Goal: Transaction & Acquisition: Purchase product/service

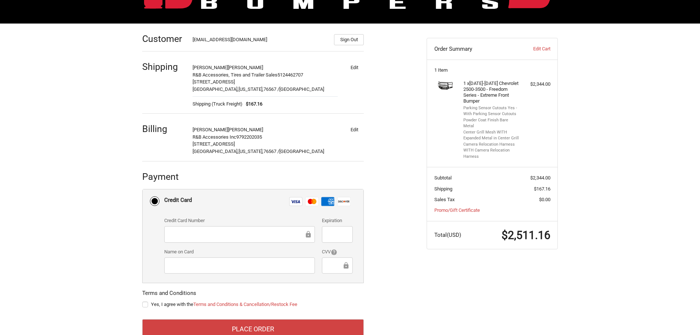
scroll to position [107, 0]
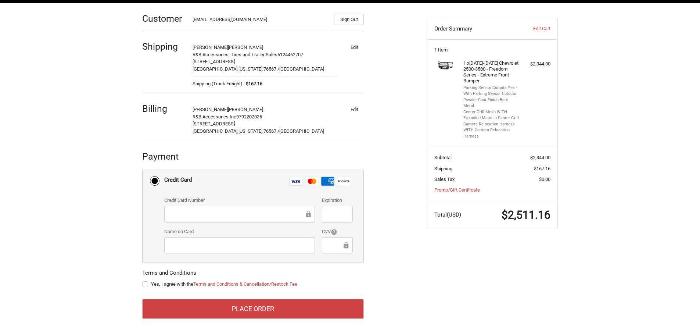
click at [200, 209] on div at bounding box center [239, 214] width 151 height 17
click at [354, 270] on fieldset "Terms and Conditions Yes, I agree with the Terms and Conditions & Cancellation/…" at bounding box center [253, 279] width 222 height 21
click at [144, 283] on label "Yes, I agree with the Terms and Conditions & Cancellation/Restock Fee" at bounding box center [253, 284] width 222 height 6
click at [143, 281] on input "Yes, I agree with the Terms and Conditions & Cancellation/Restock Fee" at bounding box center [142, 280] width 0 height 0
checkbox input "true"
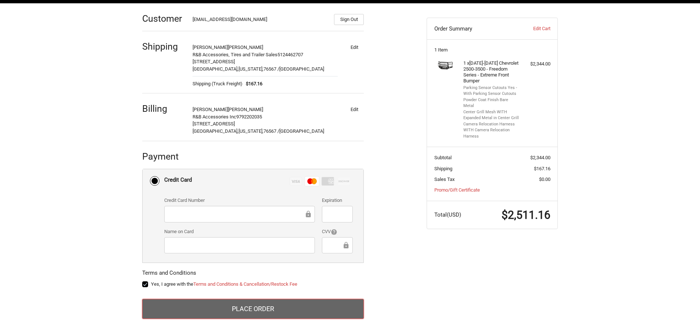
click at [242, 308] on button "Place Order" at bounding box center [253, 309] width 222 height 20
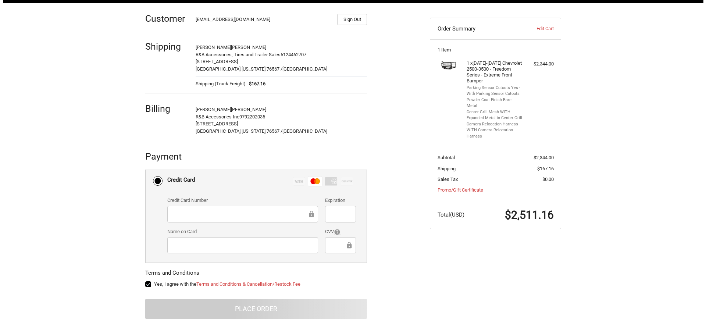
scroll to position [0, 0]
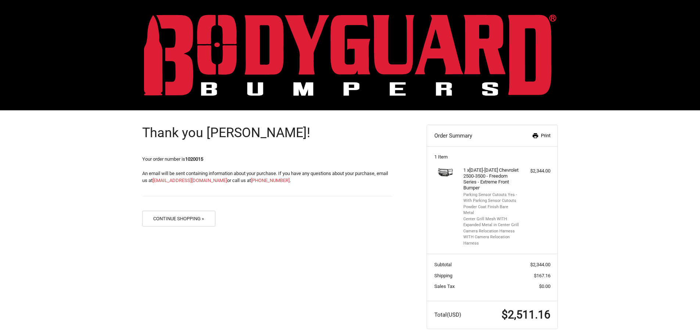
click at [537, 136] on icon at bounding box center [536, 135] width 6 height 5
